Goal: Task Accomplishment & Management: Use online tool/utility

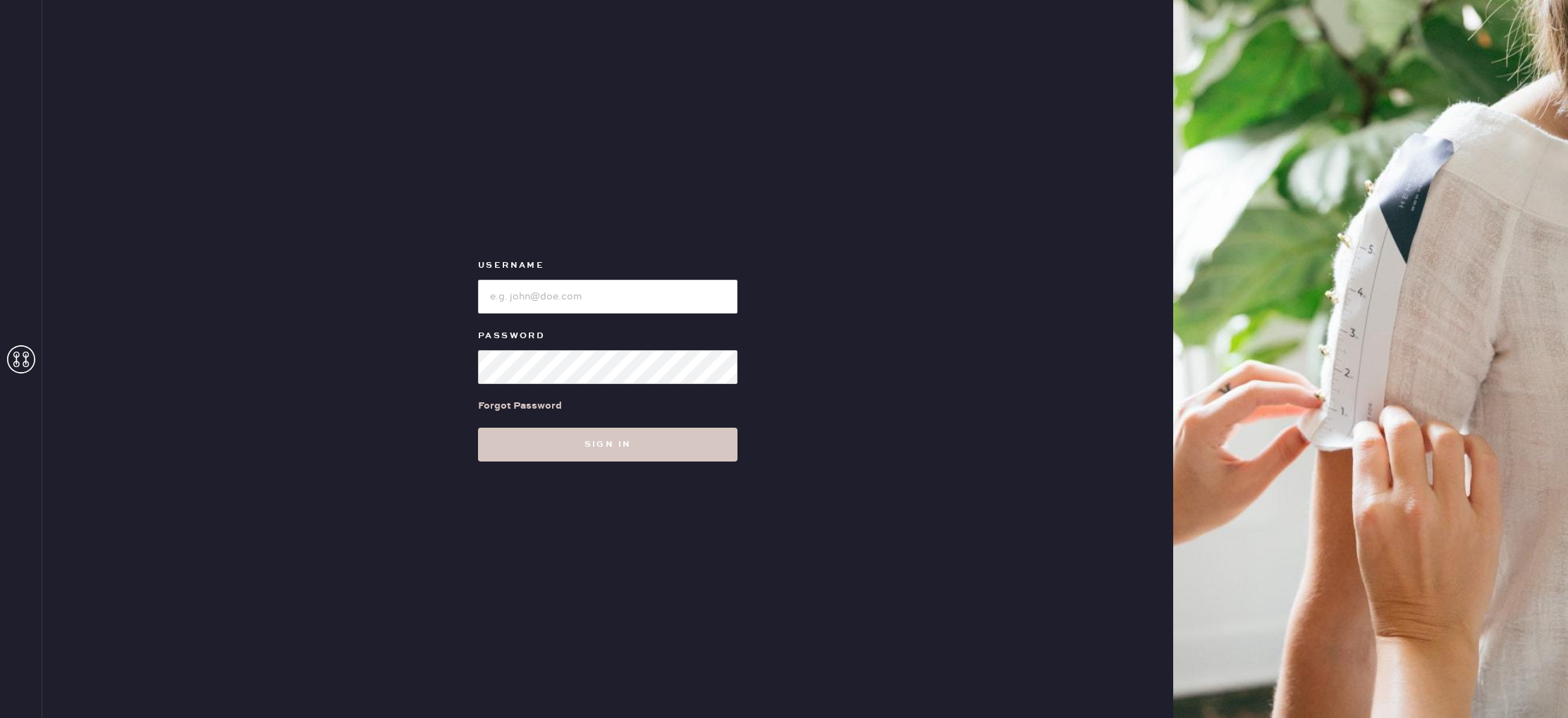
click at [668, 290] on input "loginName" at bounding box center [608, 296] width 259 height 34
type input "reformationbeverlyhills"
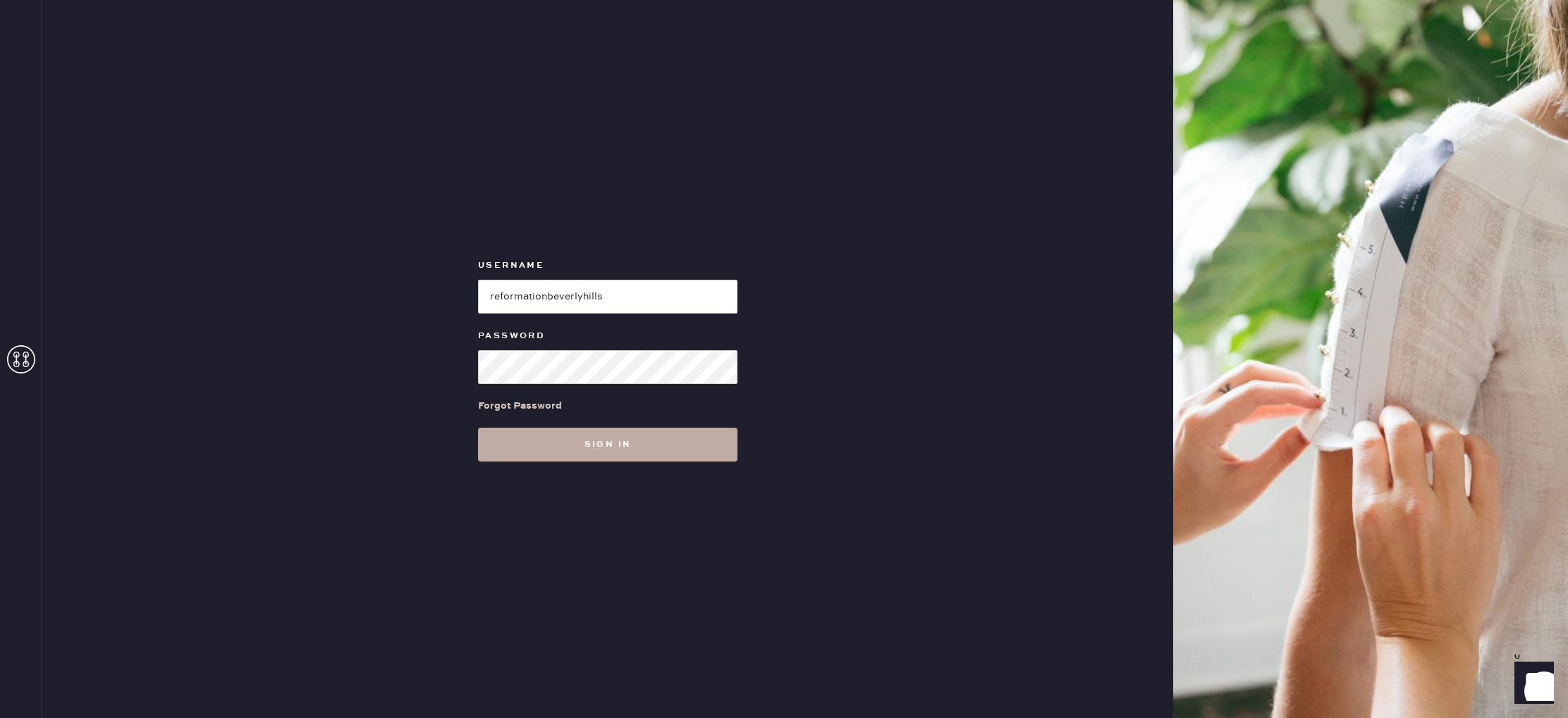
click at [520, 451] on button "Sign in" at bounding box center [608, 444] width 259 height 34
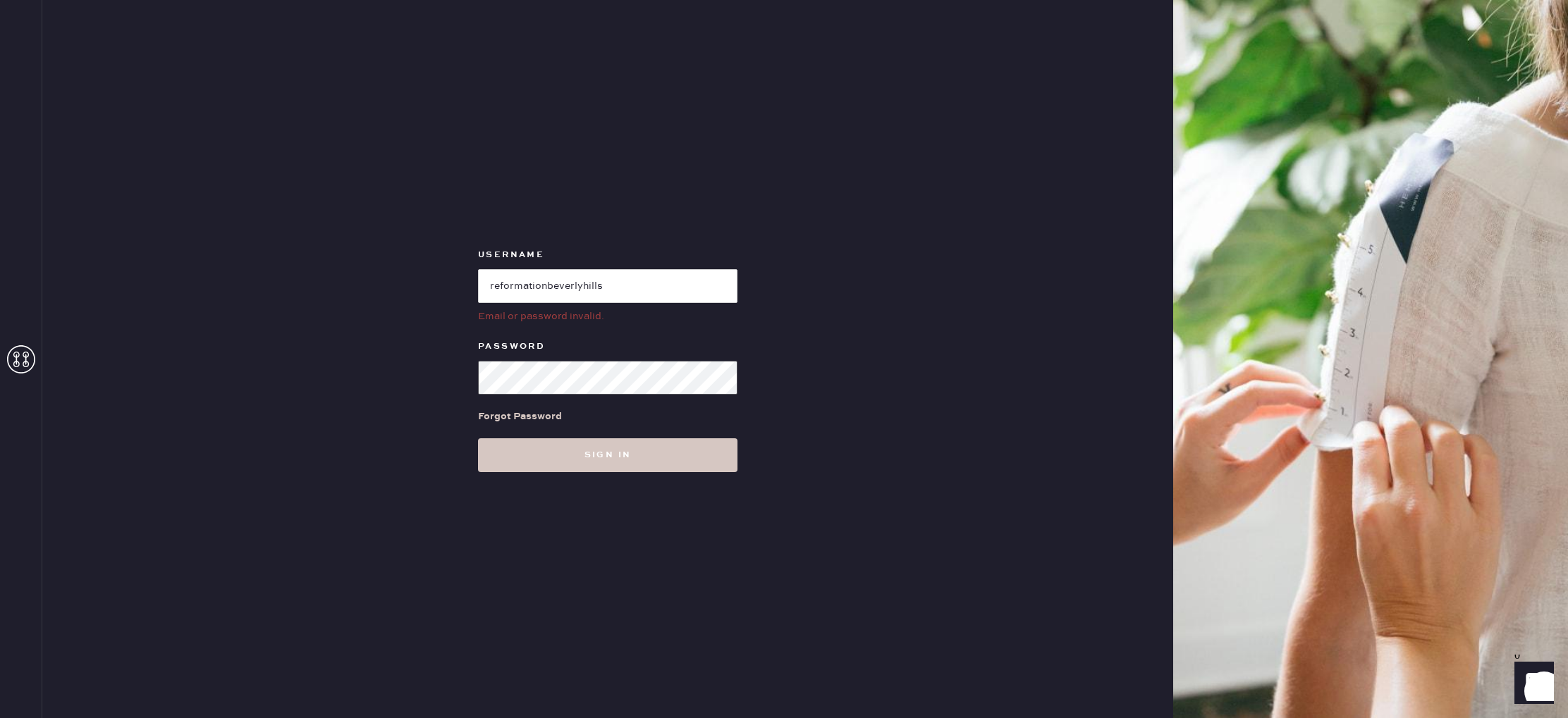
click at [405, 371] on div "Username Email or password invalid. Password Forgot Password Sign in" at bounding box center [608, 359] width 1131 height 718
click at [478, 439] on button "Sign in" at bounding box center [608, 455] width 259 height 34
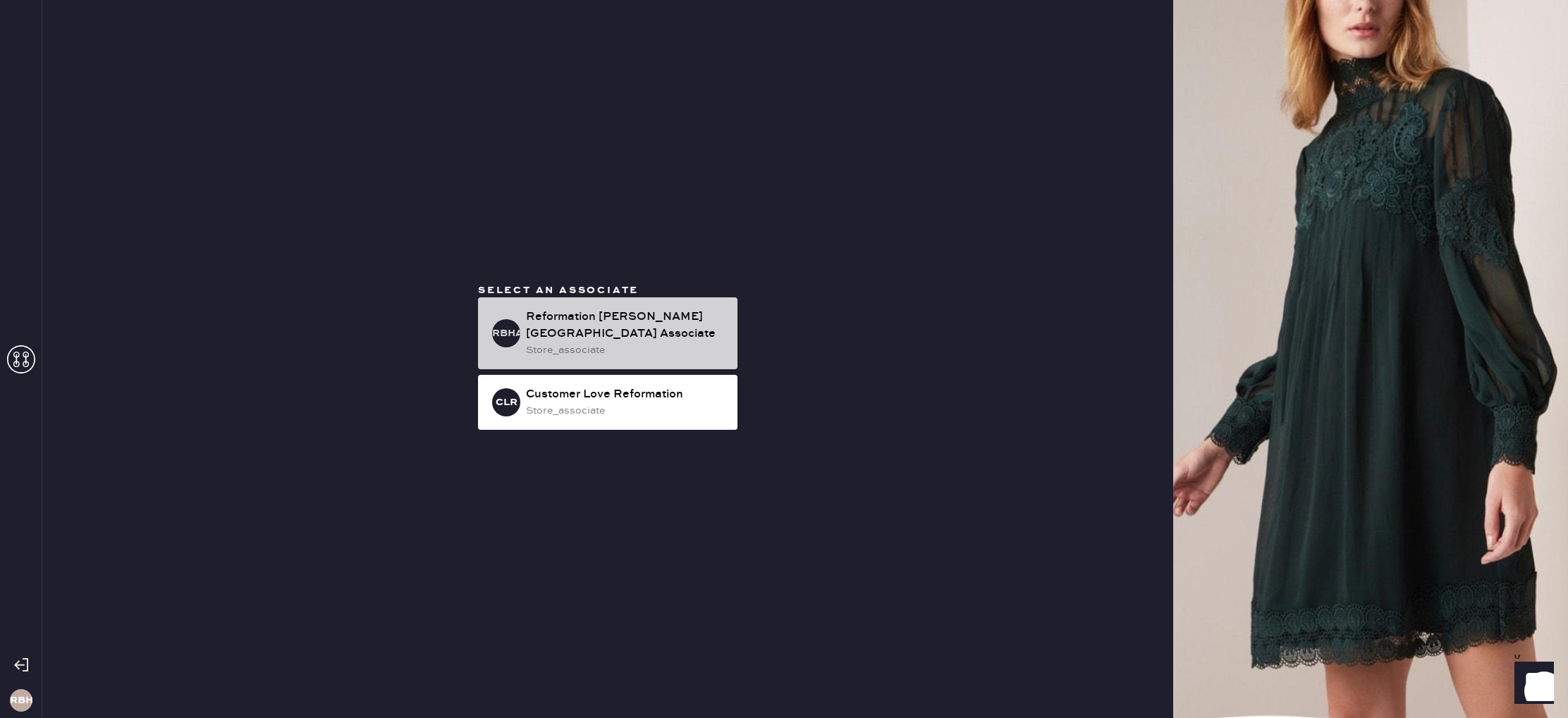
click at [585, 349] on div "store_associate" at bounding box center [627, 350] width 201 height 15
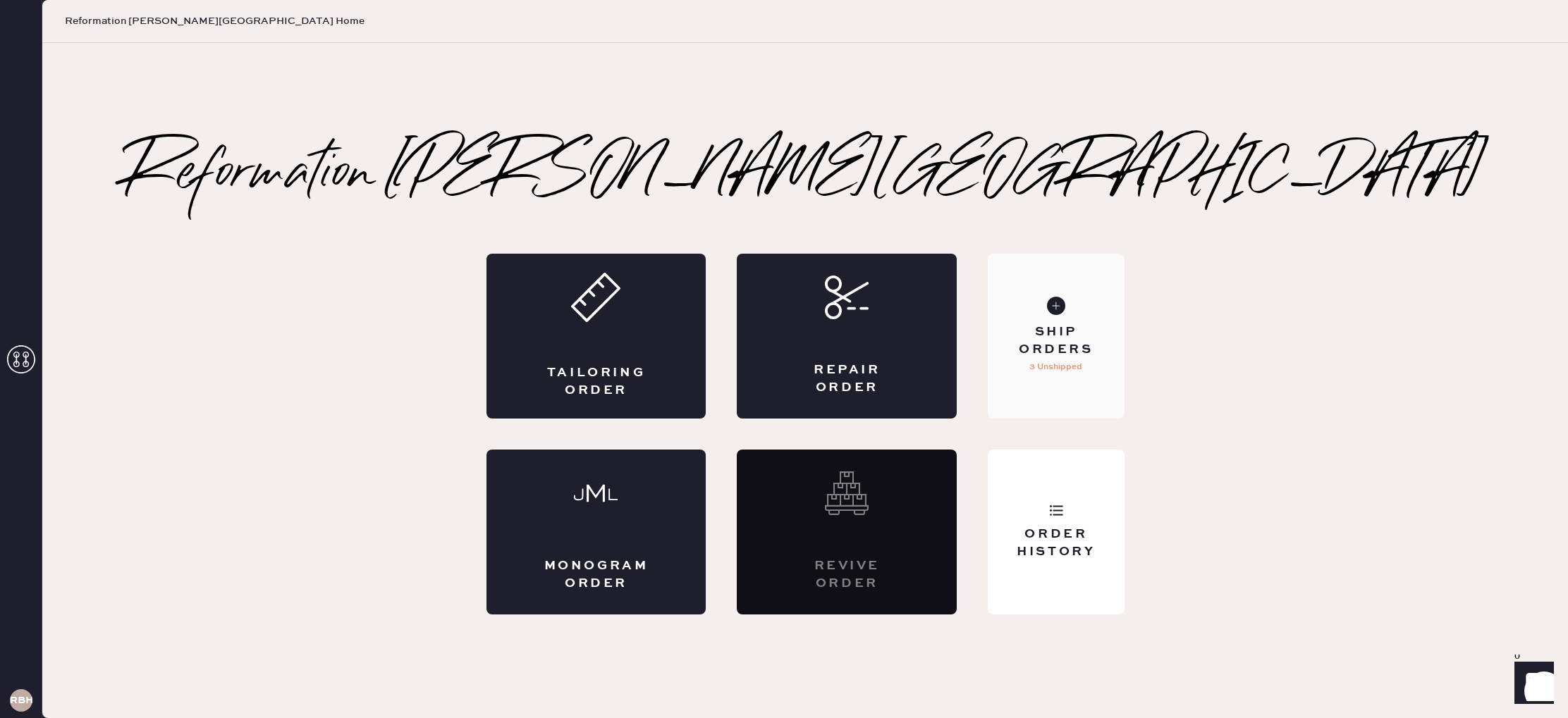
click at [1059, 330] on div "Ship Orders" at bounding box center [1056, 341] width 114 height 36
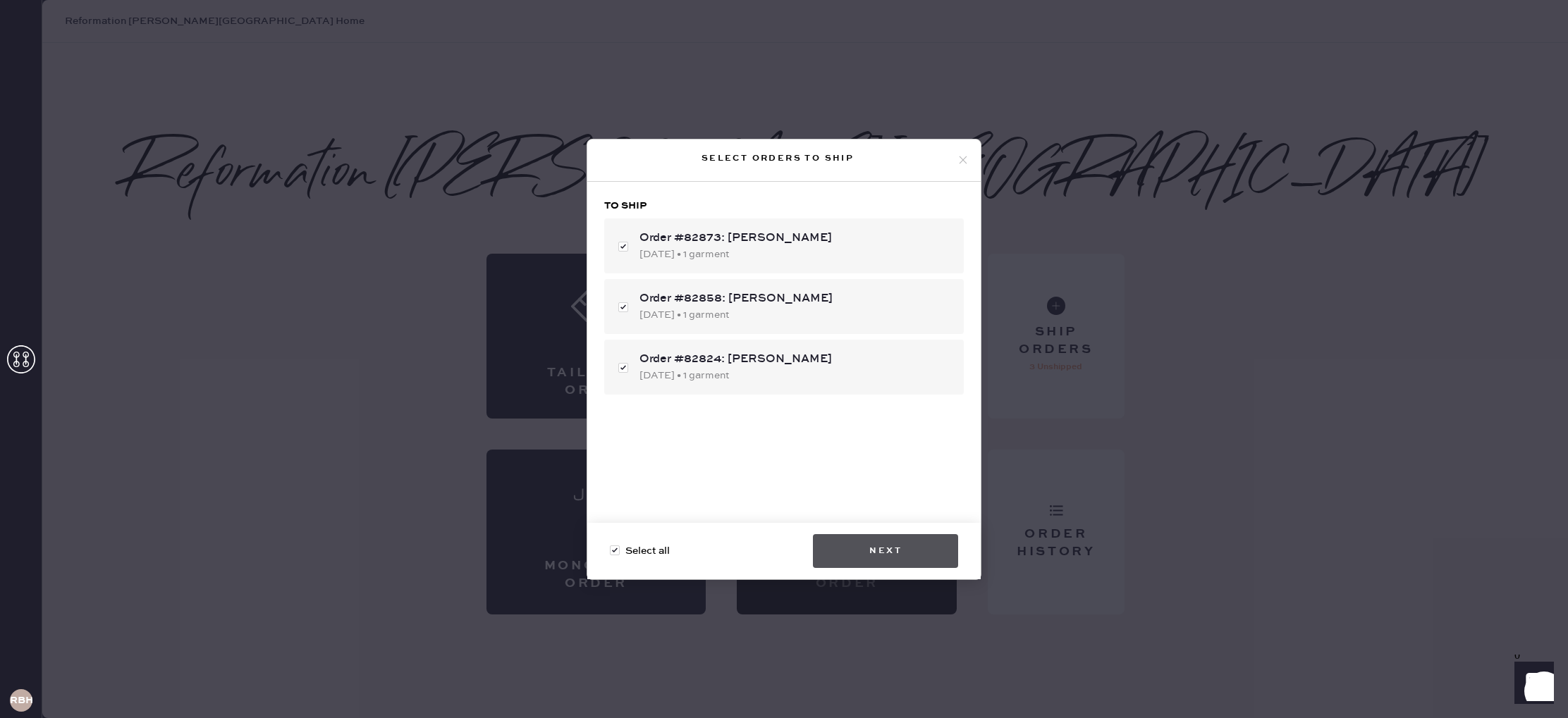
click at [884, 549] on button "Next" at bounding box center [885, 550] width 146 height 34
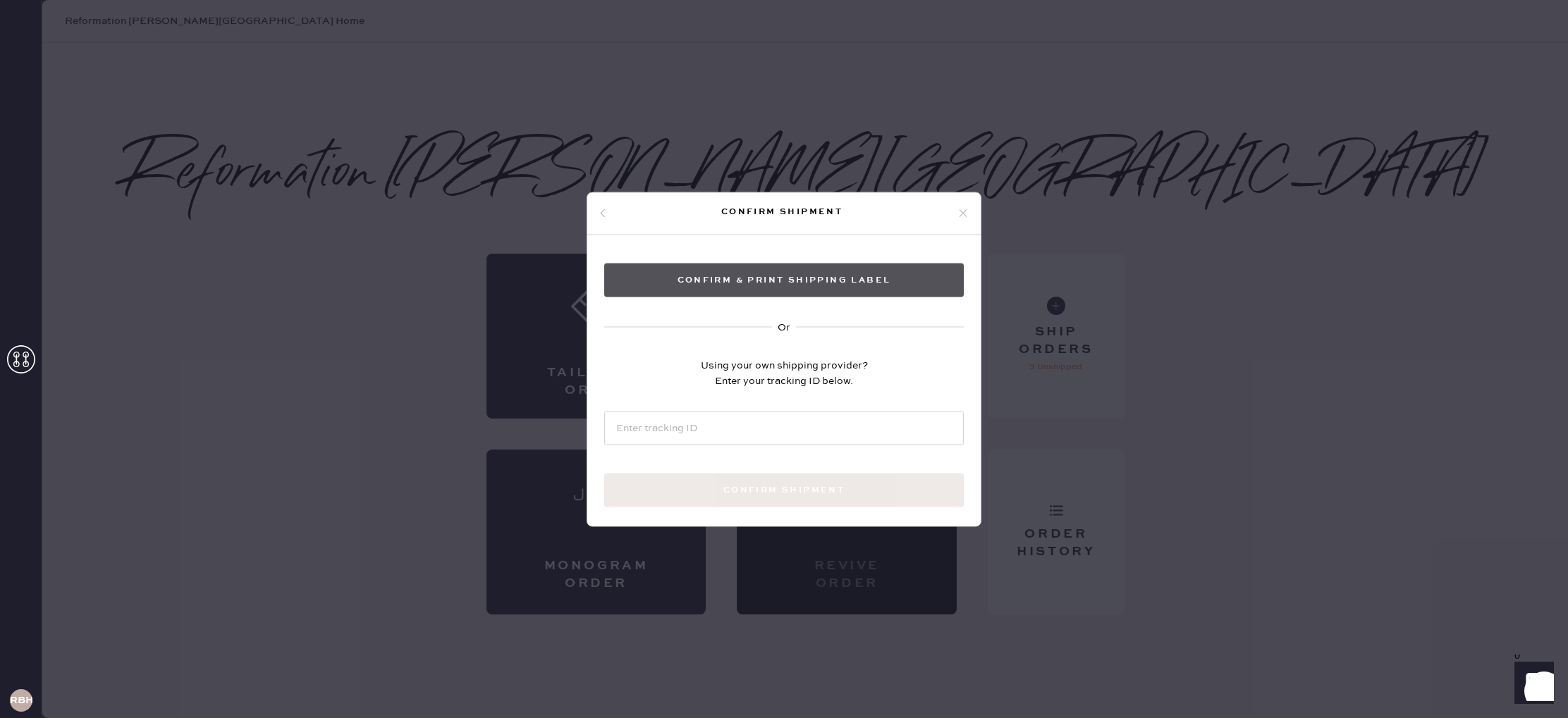
click at [891, 286] on button "Confirm & Print shipping label" at bounding box center [784, 279] width 360 height 34
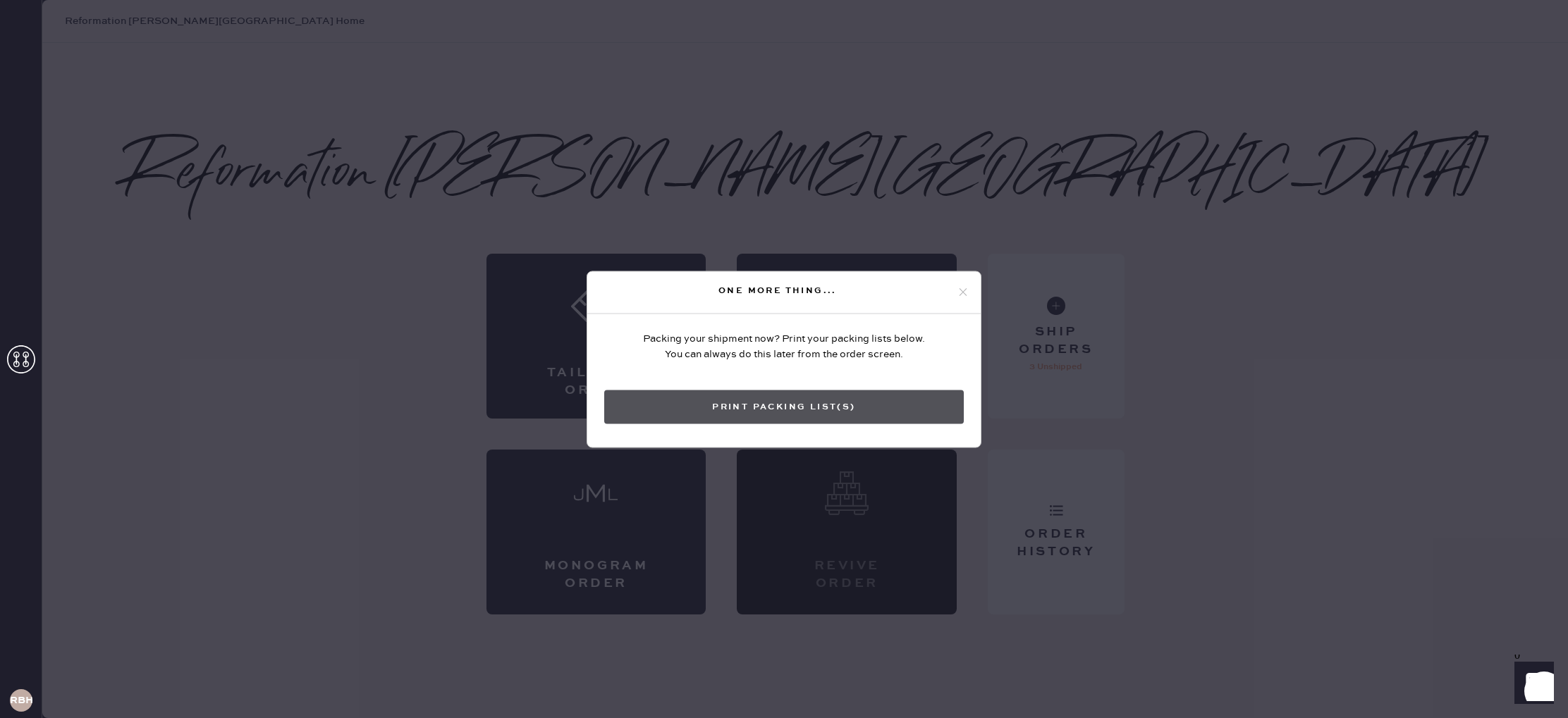
click at [801, 392] on button "Print Packing List(s)" at bounding box center [784, 406] width 360 height 34
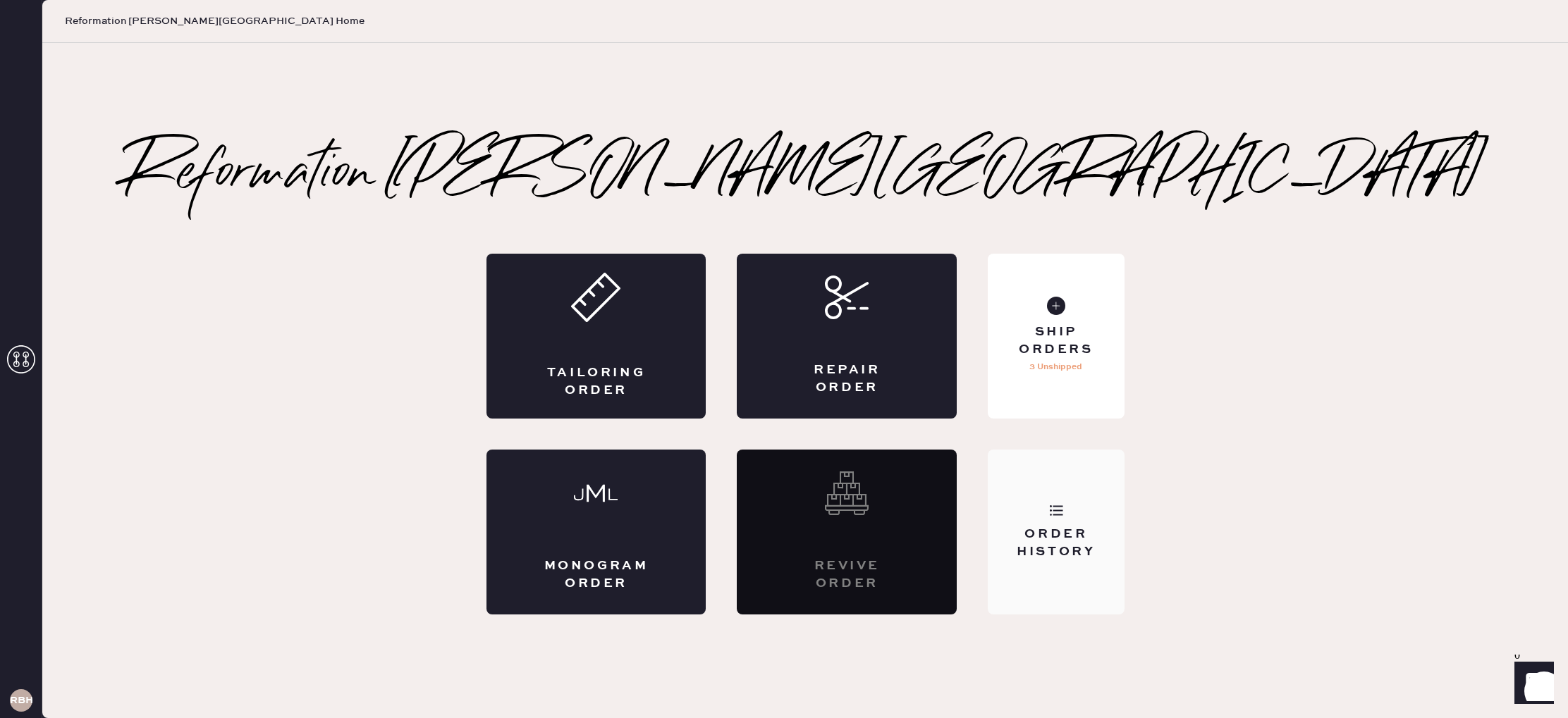
click at [1062, 552] on div "Order History" at bounding box center [1056, 544] width 114 height 36
